Goal: Task Accomplishment & Management: Manage account settings

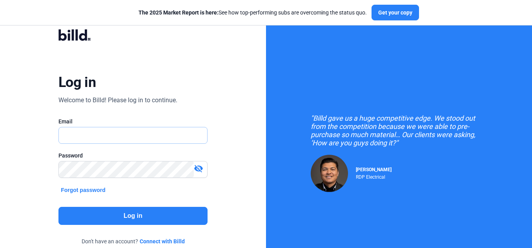
type input "[EMAIL_ADDRESS][DOMAIN_NAME]"
click at [108, 214] on button "Log in" at bounding box center [132, 216] width 149 height 18
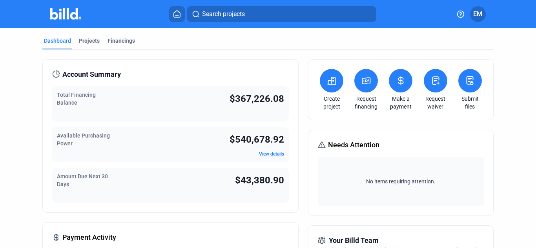
click at [392, 78] on button at bounding box center [401, 81] width 24 height 24
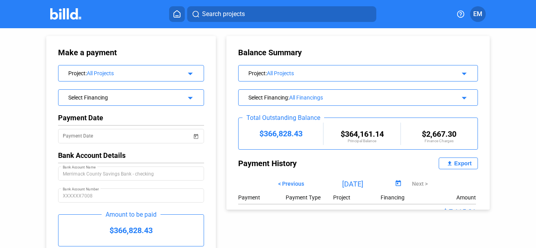
click at [464, 162] on div "Export" at bounding box center [462, 163] width 17 height 6
